Goal: Transaction & Acquisition: Subscribe to service/newsletter

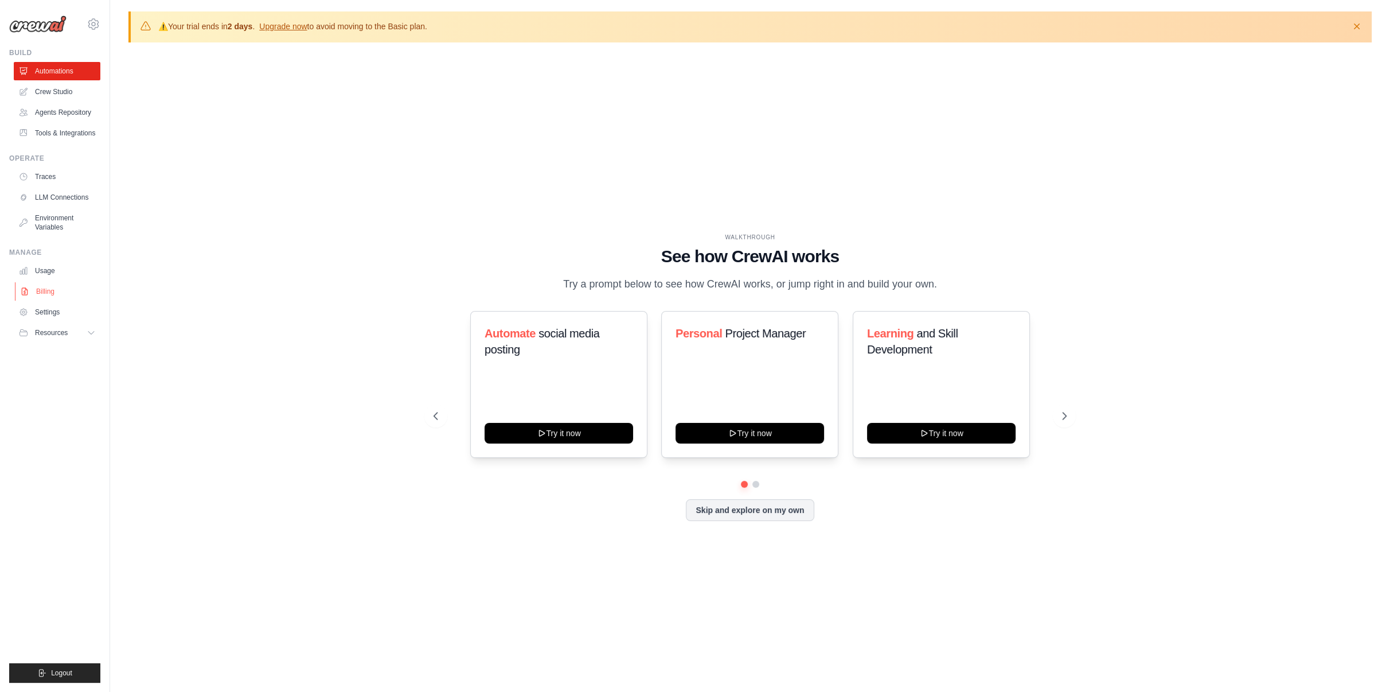
click at [46, 288] on link "Billing" at bounding box center [58, 291] width 87 height 18
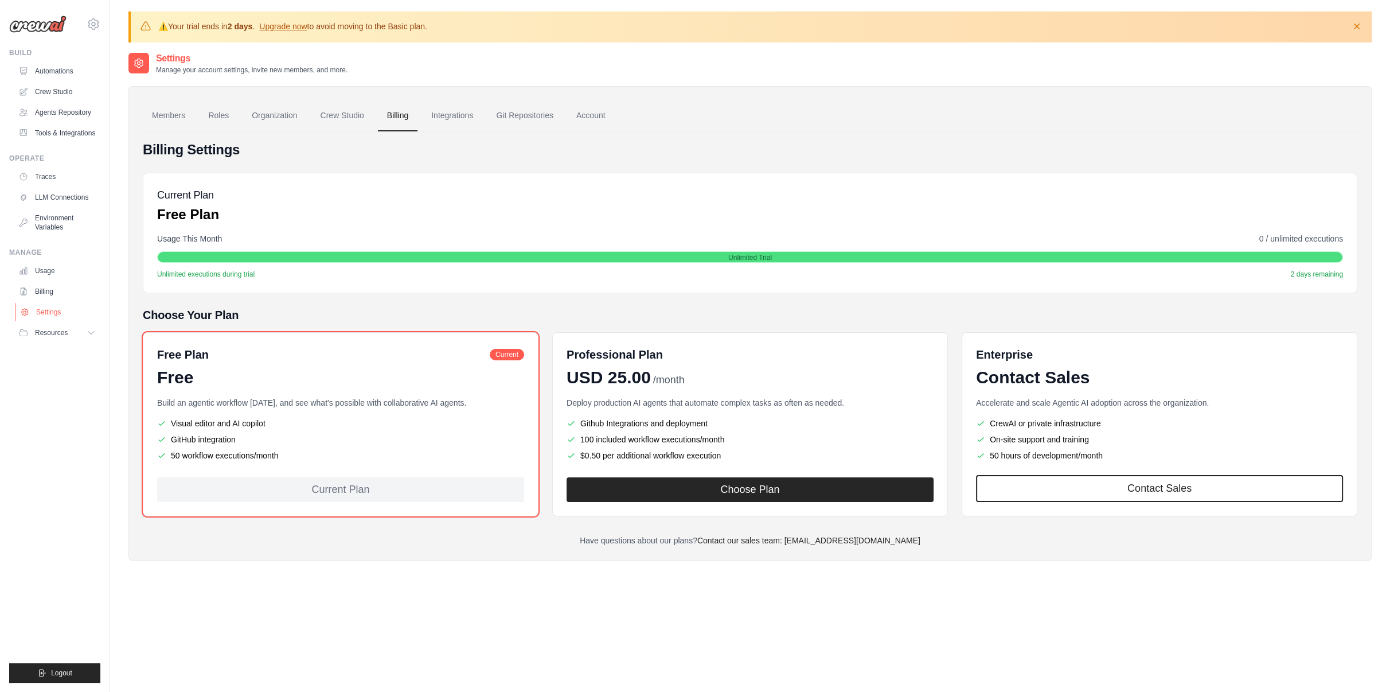
click at [34, 311] on link "Settings" at bounding box center [58, 312] width 87 height 18
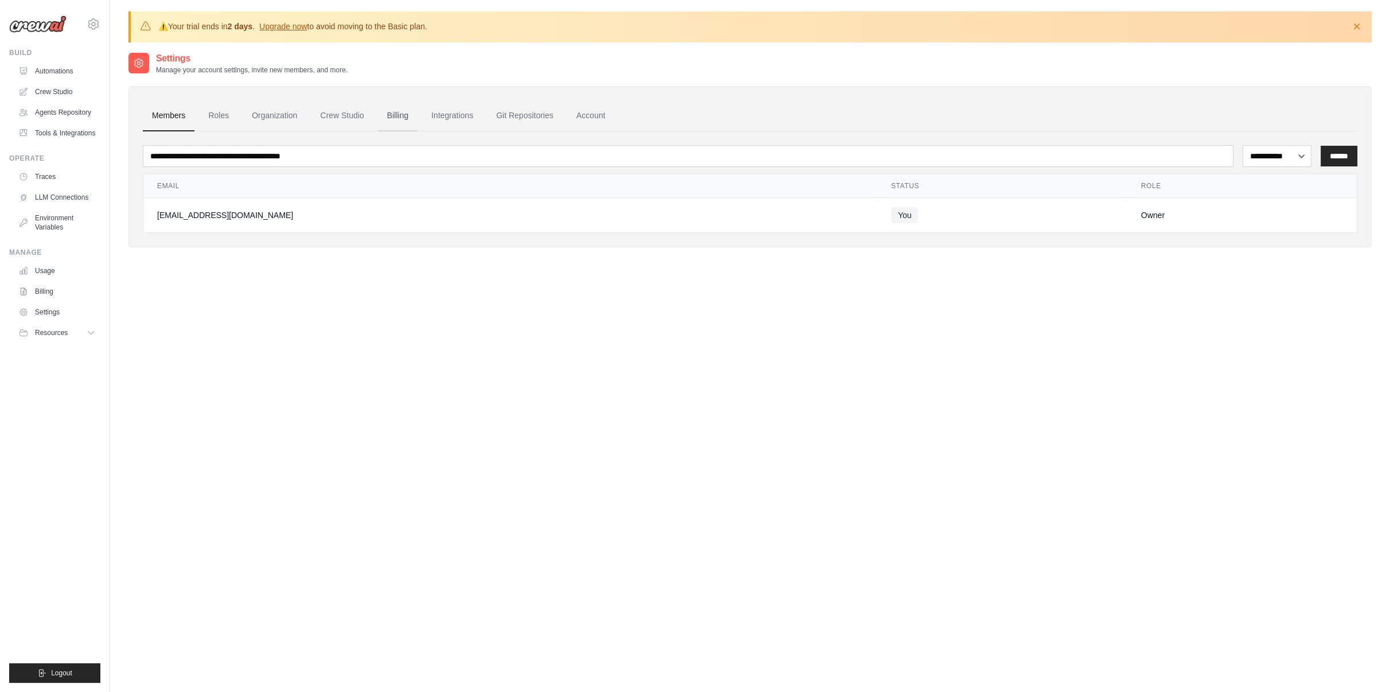
click at [405, 126] on link "Billing" at bounding box center [398, 115] width 40 height 31
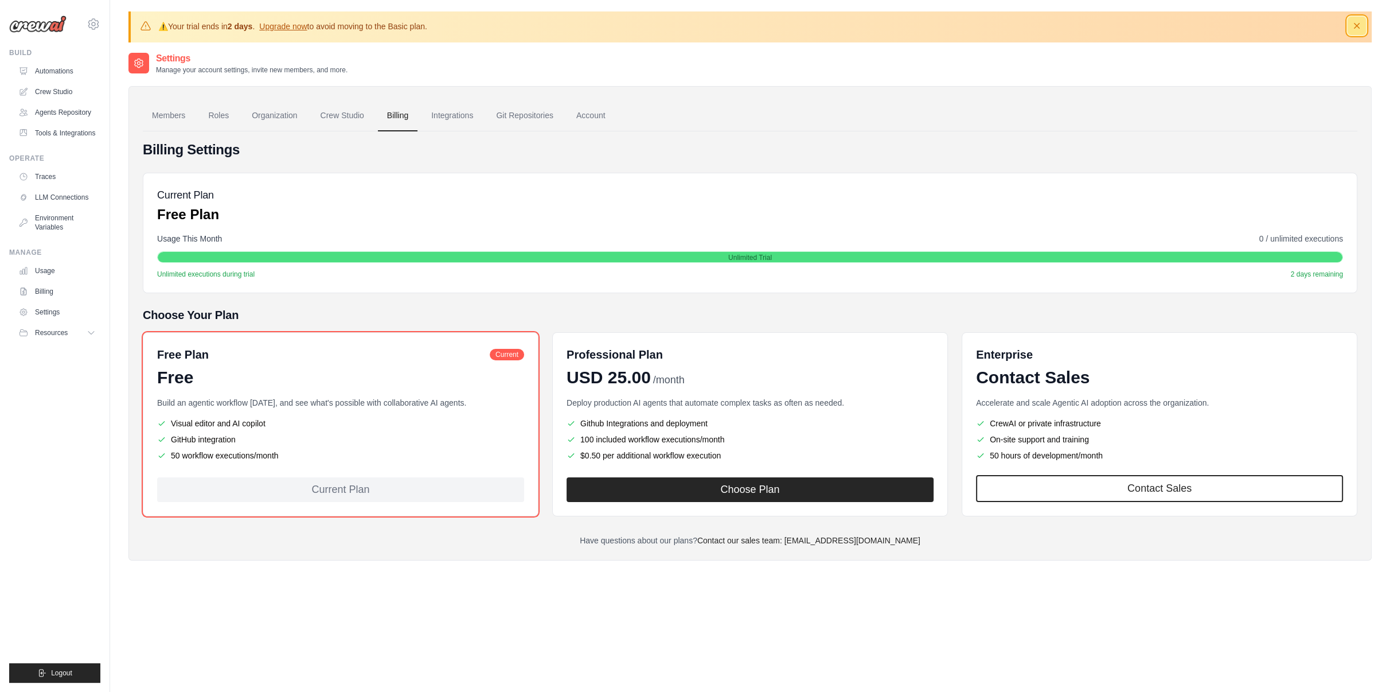
click at [1353, 29] on icon "button" at bounding box center [1356, 25] width 11 height 11
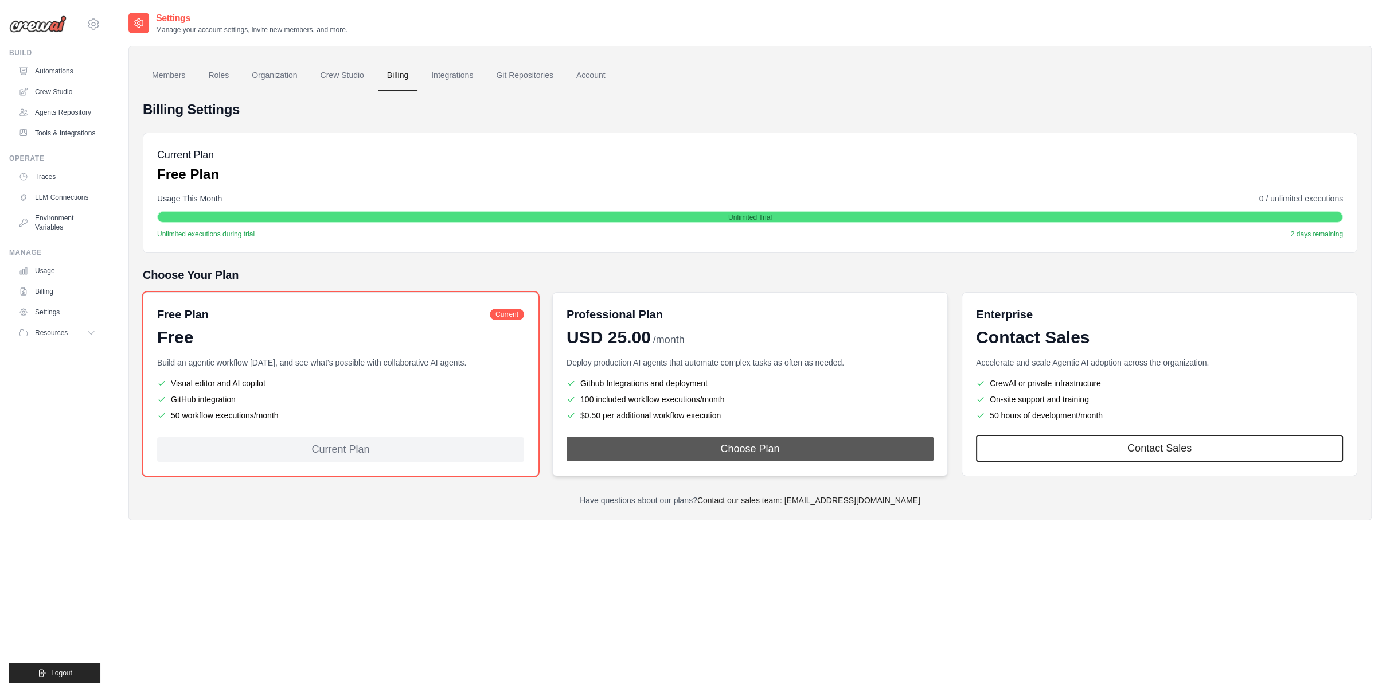
click at [715, 453] on button "Choose Plan" at bounding box center [750, 448] width 367 height 25
